Goal: Find specific page/section: Find specific page/section

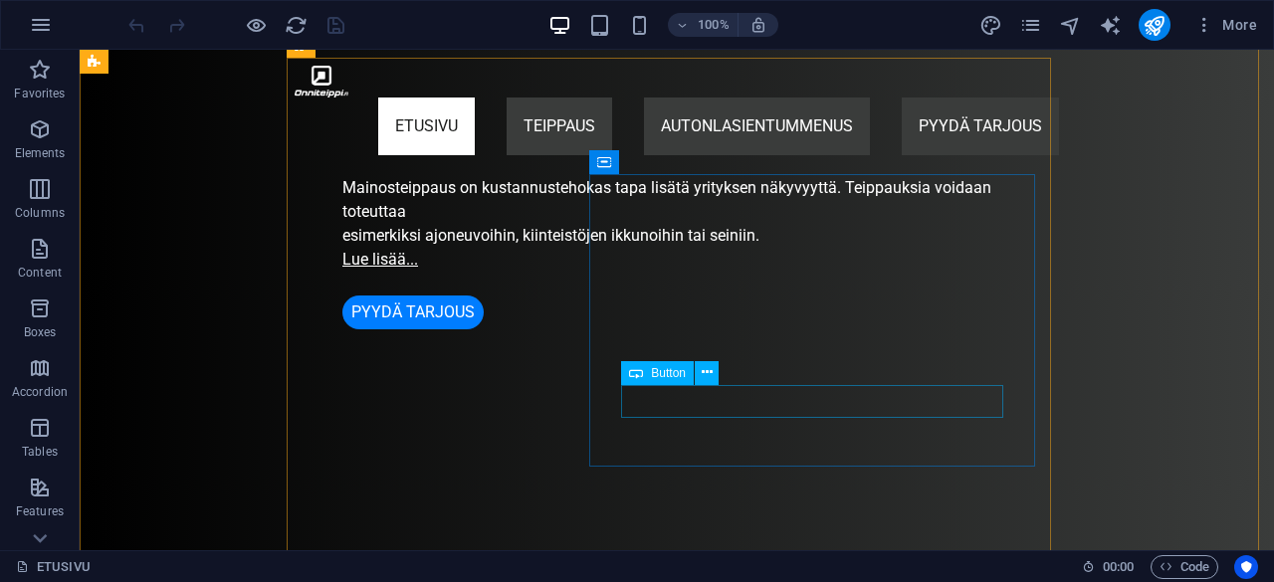
scroll to position [1800, 0]
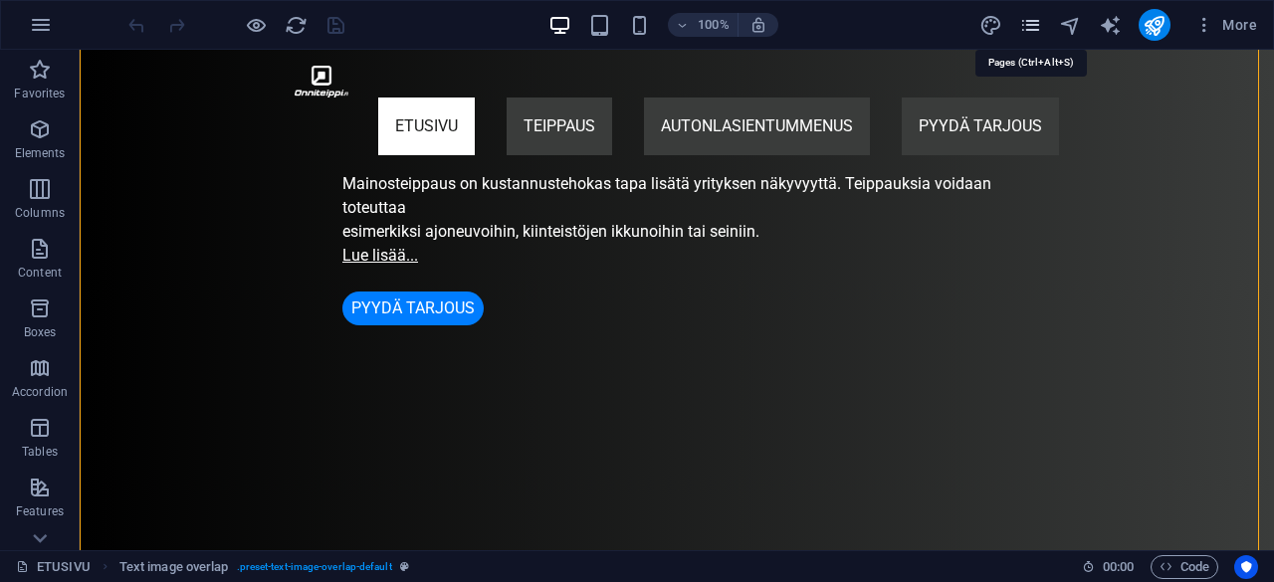
click at [1037, 28] on icon "pages" at bounding box center [1030, 25] width 23 height 23
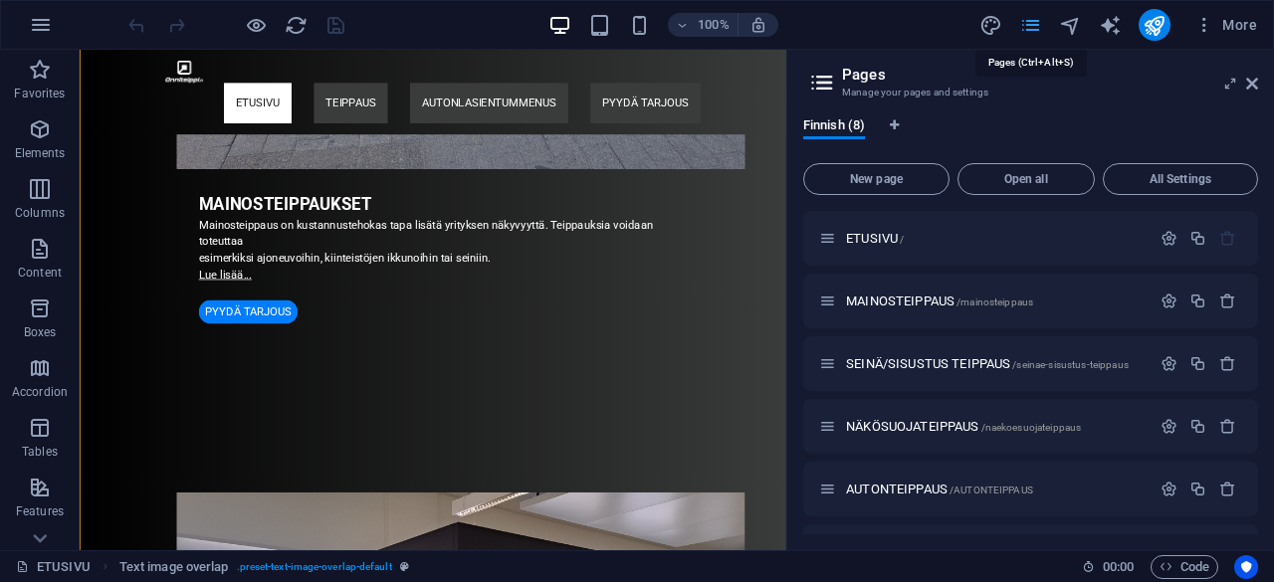
scroll to position [1917, 0]
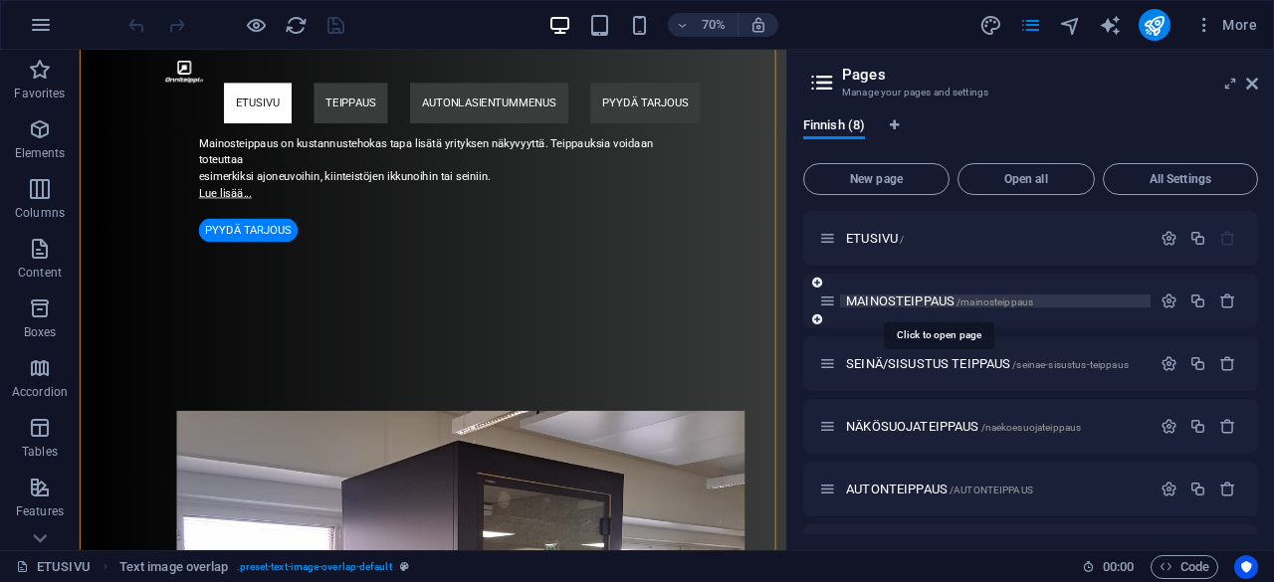
click at [890, 296] on span "MAINOSTEIPPAUS /mainosteippaus" at bounding box center [939, 301] width 187 height 15
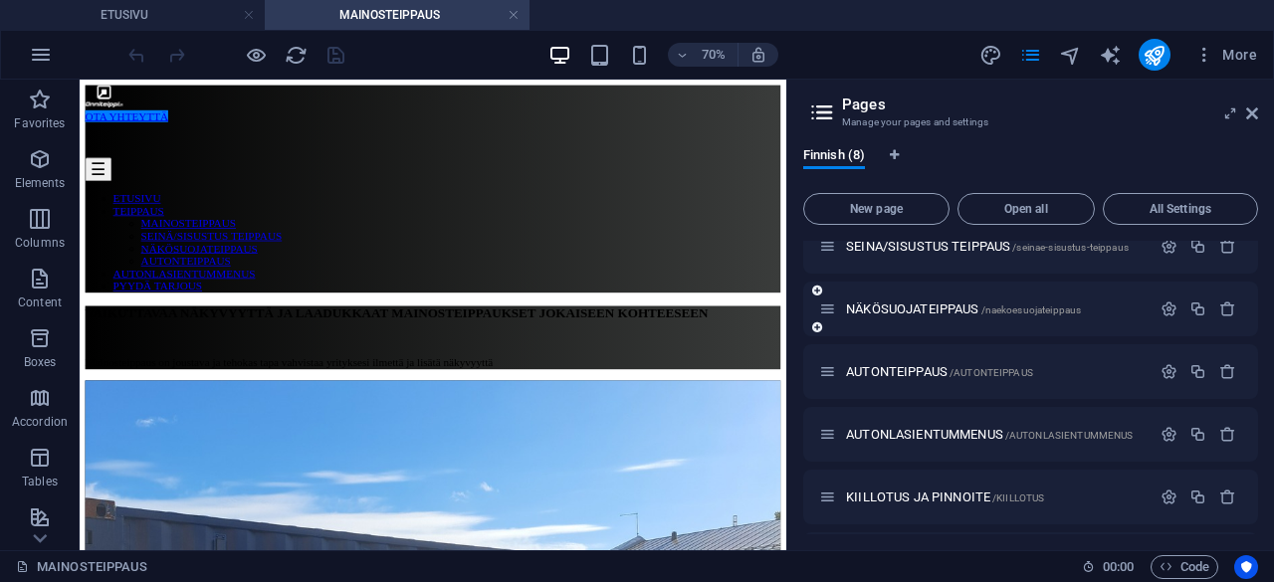
scroll to position [149, 0]
click at [909, 367] on span "AUTONTEIPPAUS /AUTONTEIPPAUS" at bounding box center [939, 369] width 187 height 15
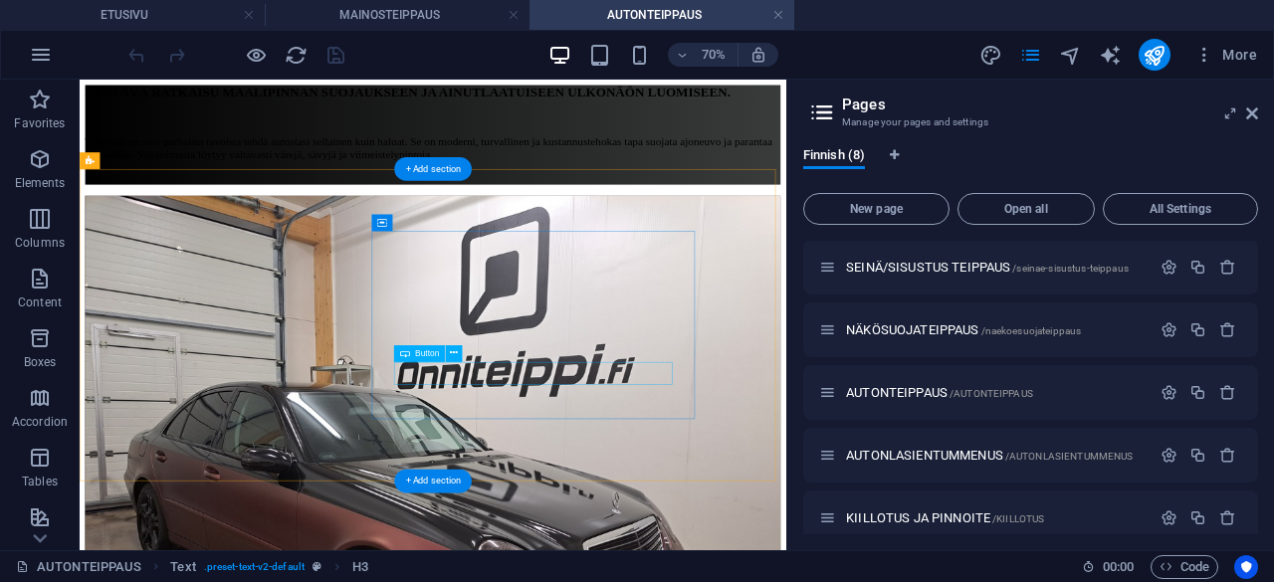
scroll to position [317, 0]
